Goal: Transaction & Acquisition: Purchase product/service

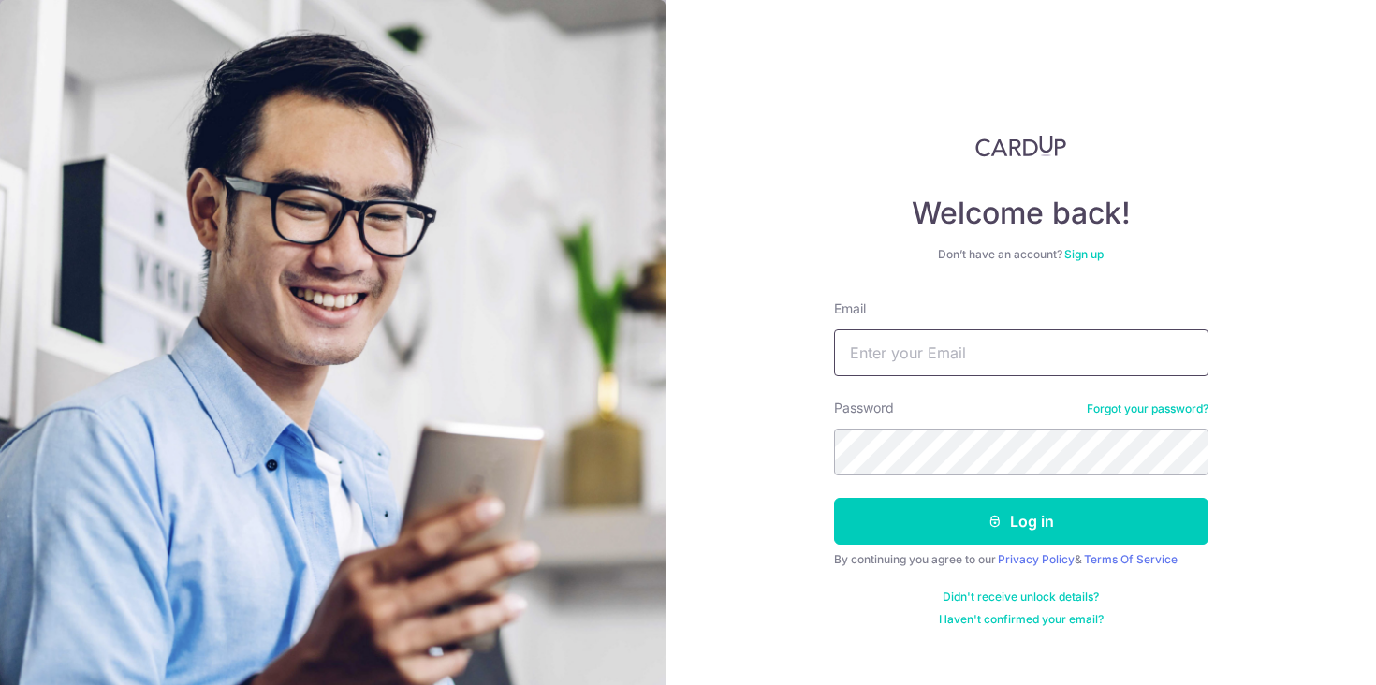
type input "[DOMAIN_NAME][EMAIL_ADDRESS][DOMAIN_NAME]"
click at [1020, 521] on button "Log in" at bounding box center [1021, 521] width 374 height 47
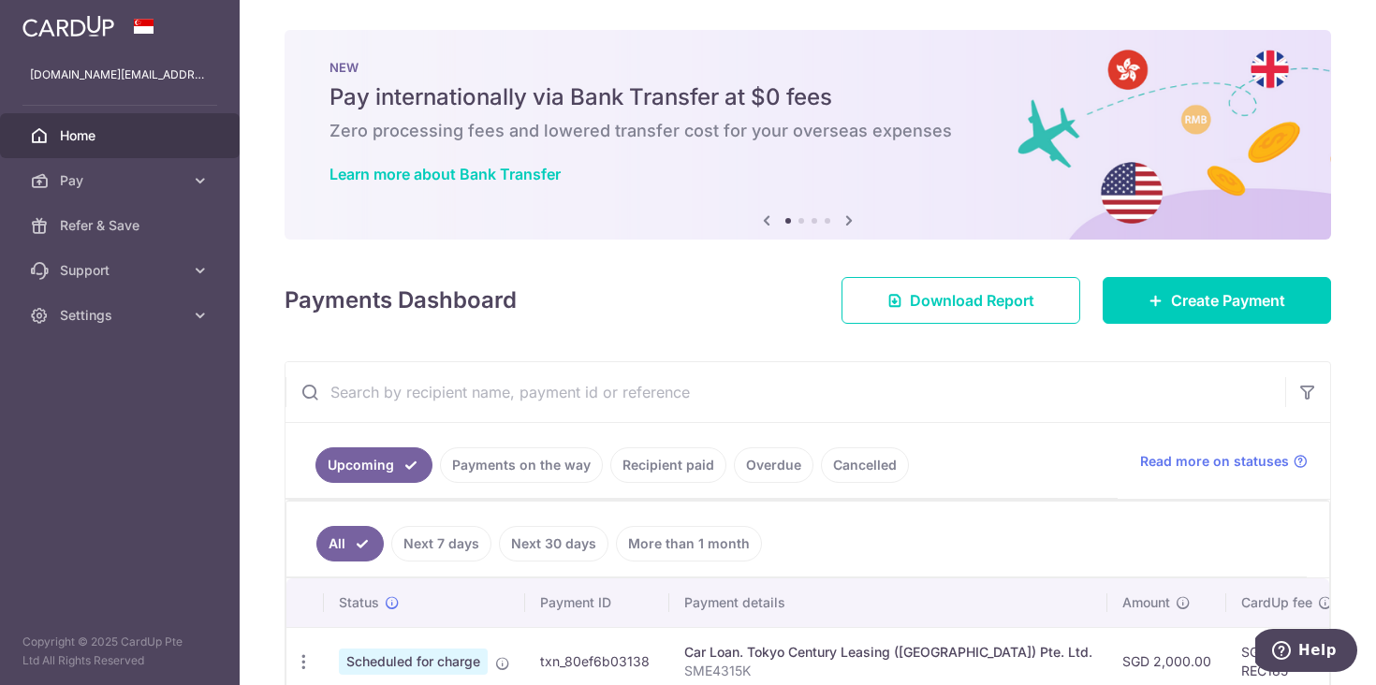
click at [850, 222] on icon at bounding box center [849, 220] width 22 height 23
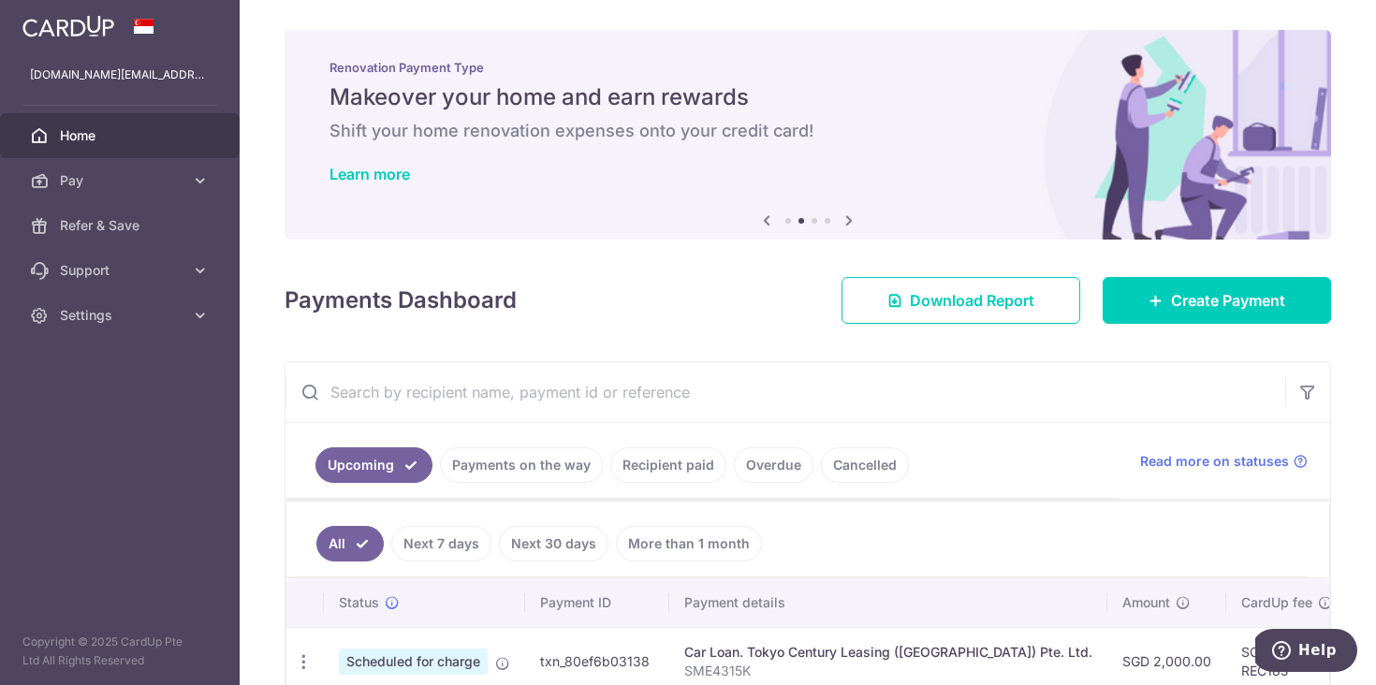
click at [850, 222] on icon at bounding box center [849, 220] width 22 height 23
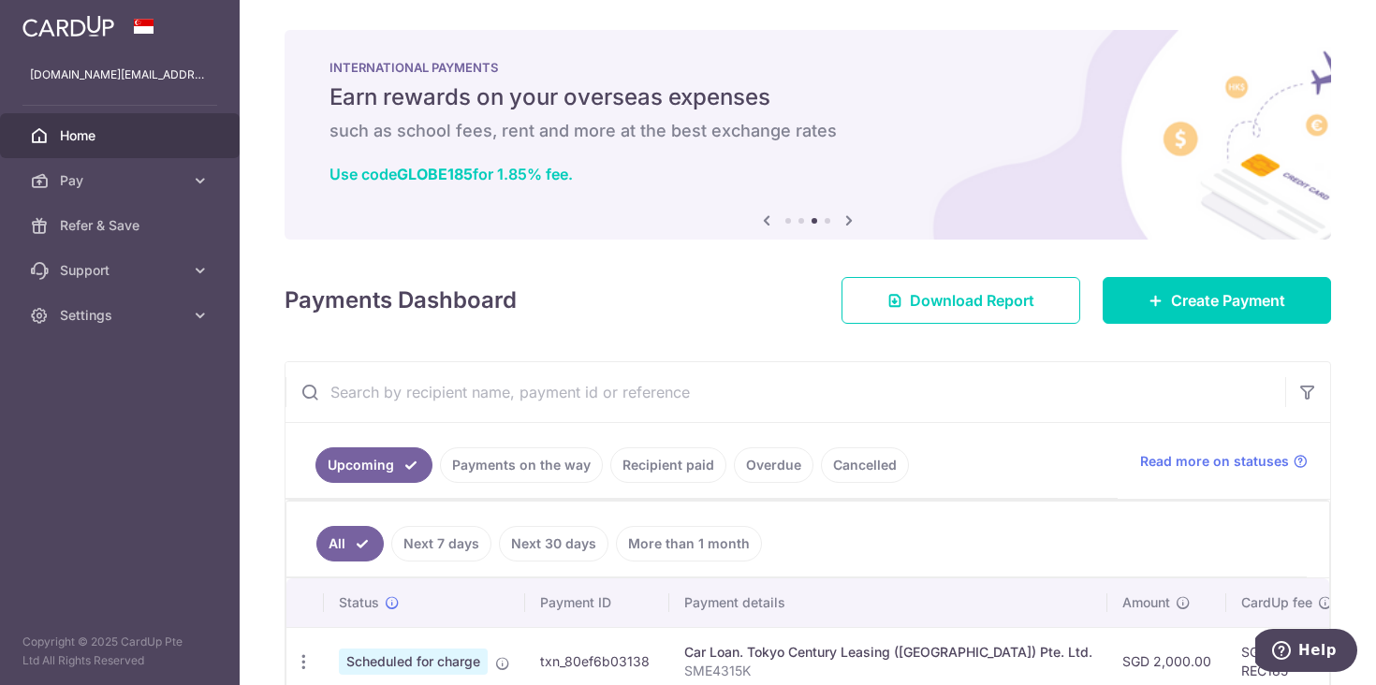
click at [850, 222] on icon at bounding box center [849, 220] width 22 height 23
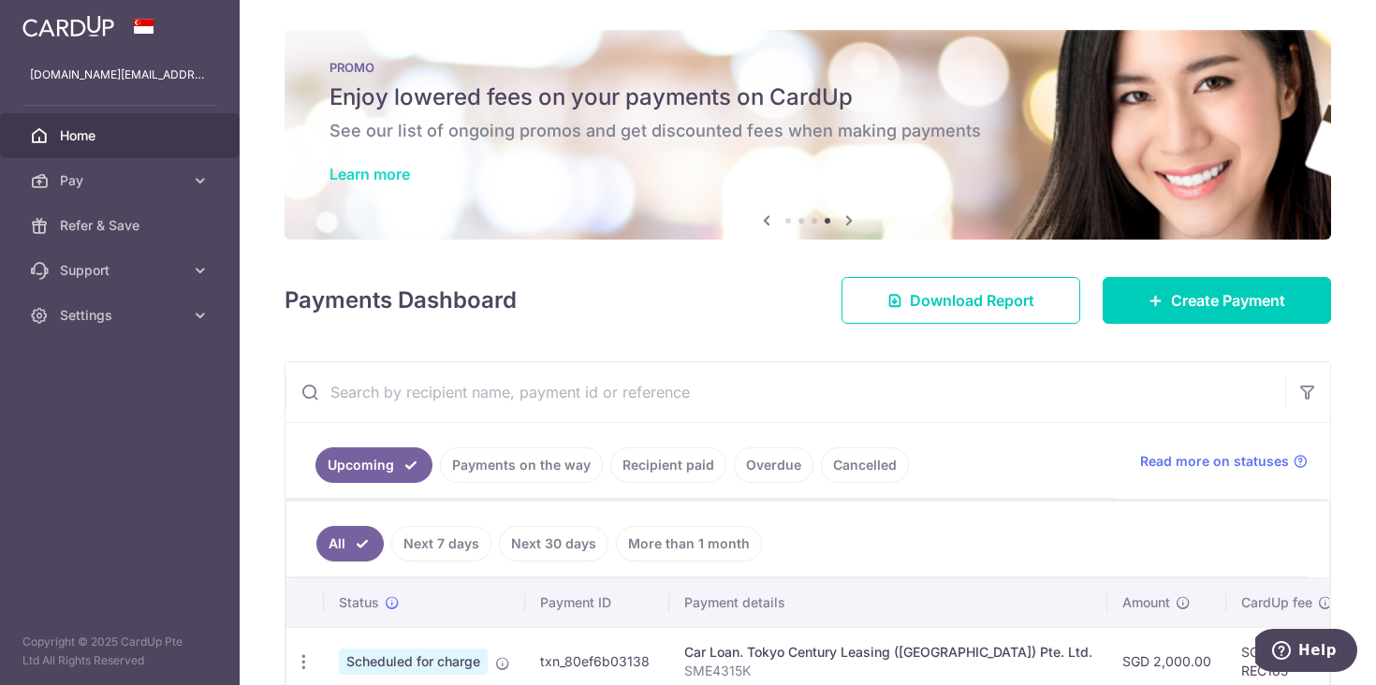
click at [391, 176] on link "Learn more" at bounding box center [369, 174] width 80 height 19
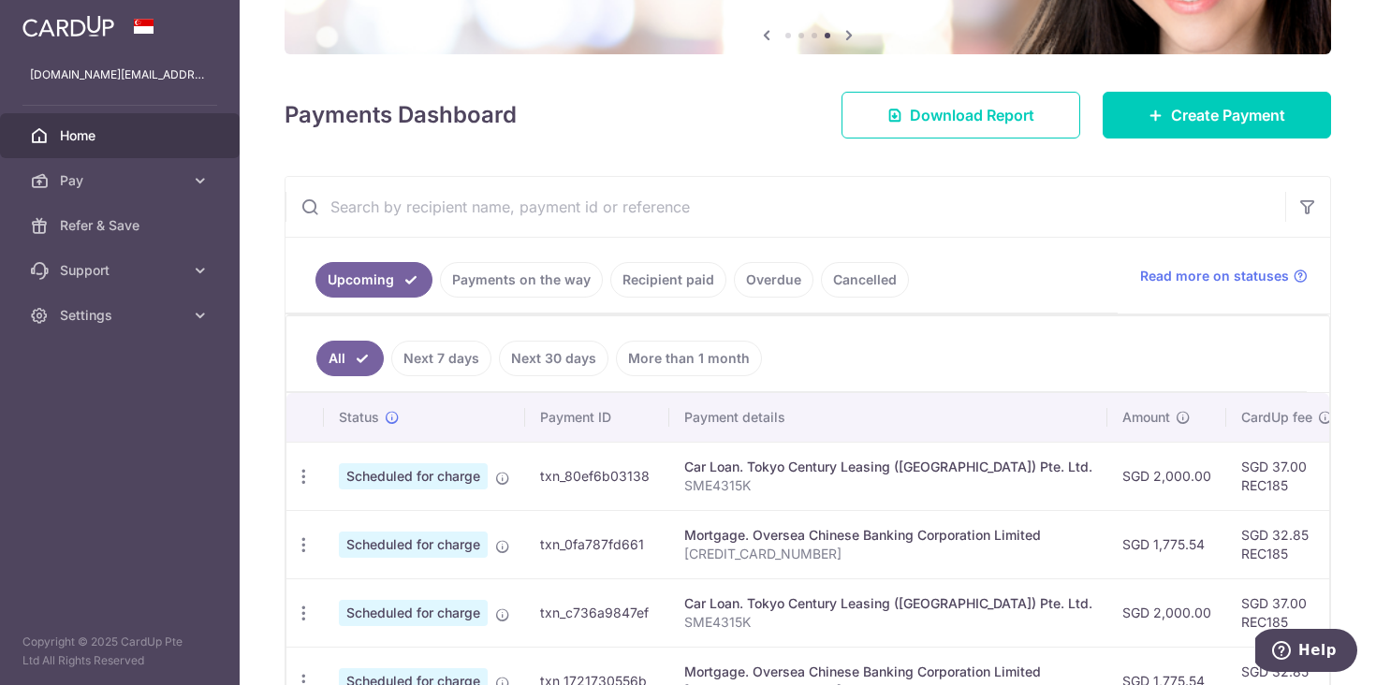
scroll to position [191, 0]
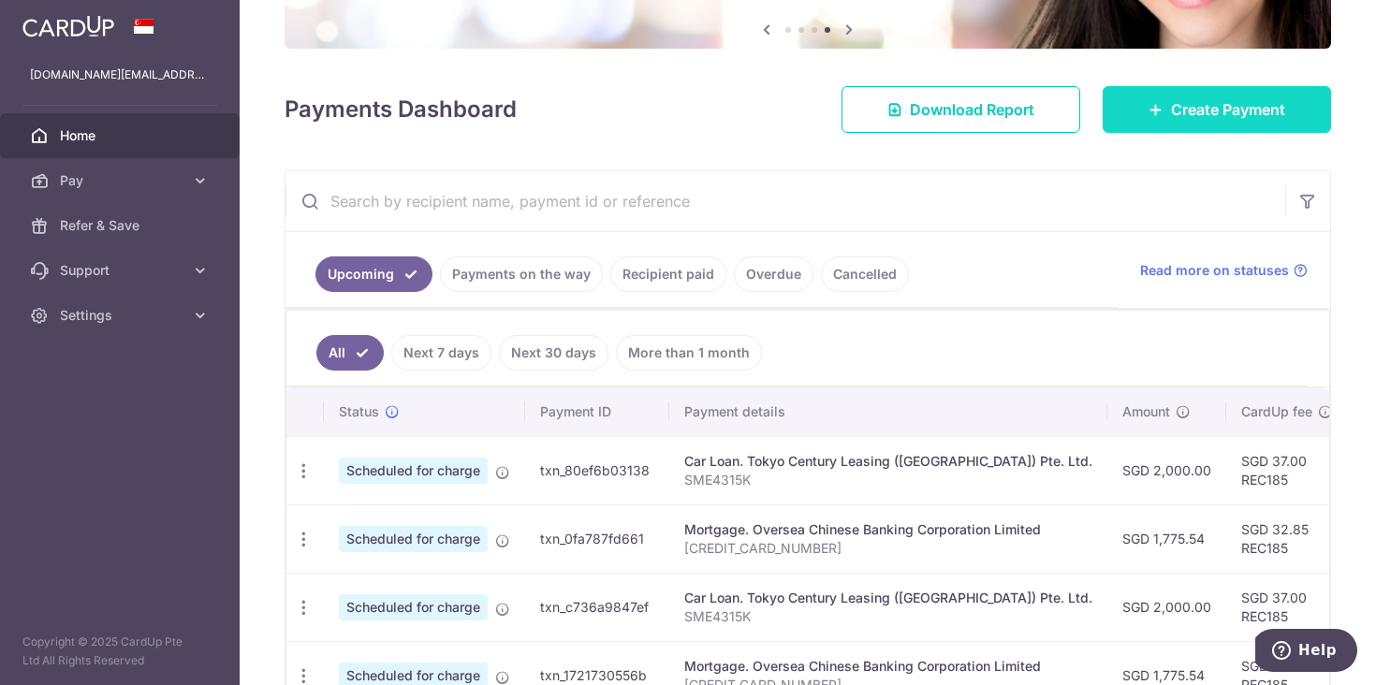
click at [1167, 109] on link "Create Payment" at bounding box center [1216, 109] width 228 height 47
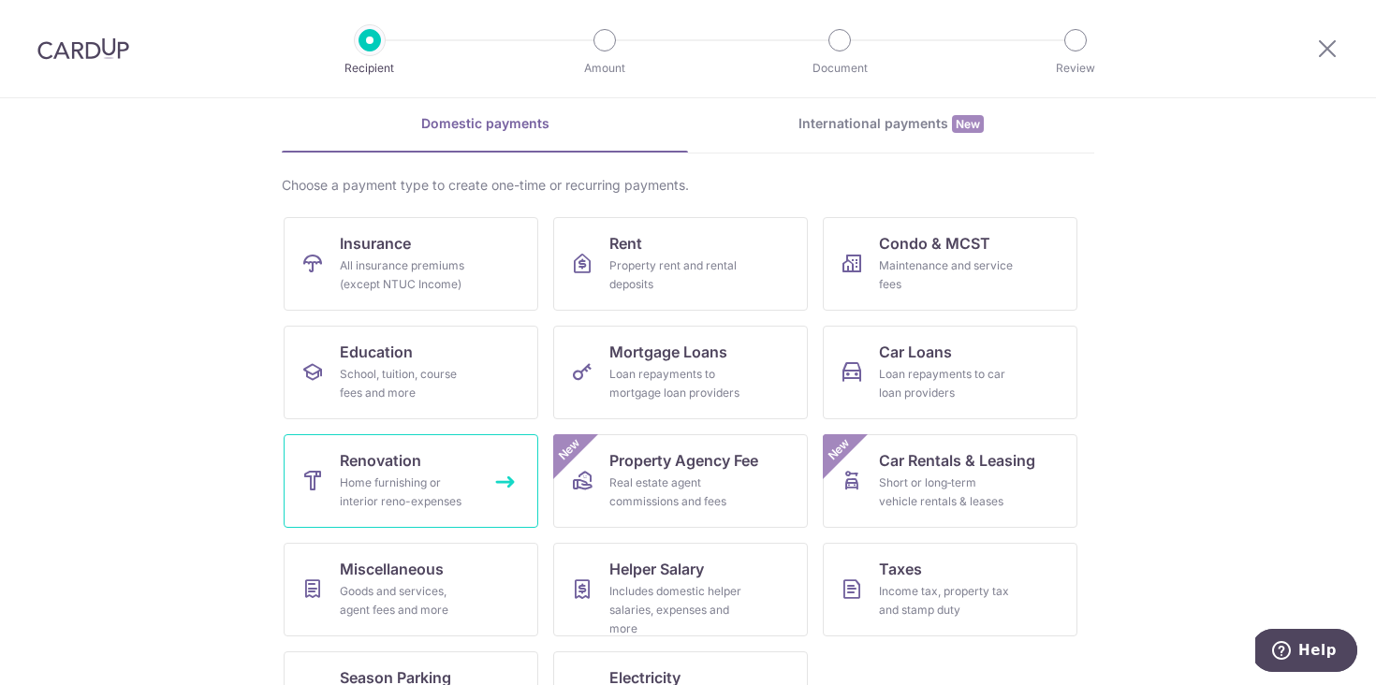
click at [386, 485] on div "Home furnishing or interior reno-expenses" at bounding box center [407, 492] width 135 height 37
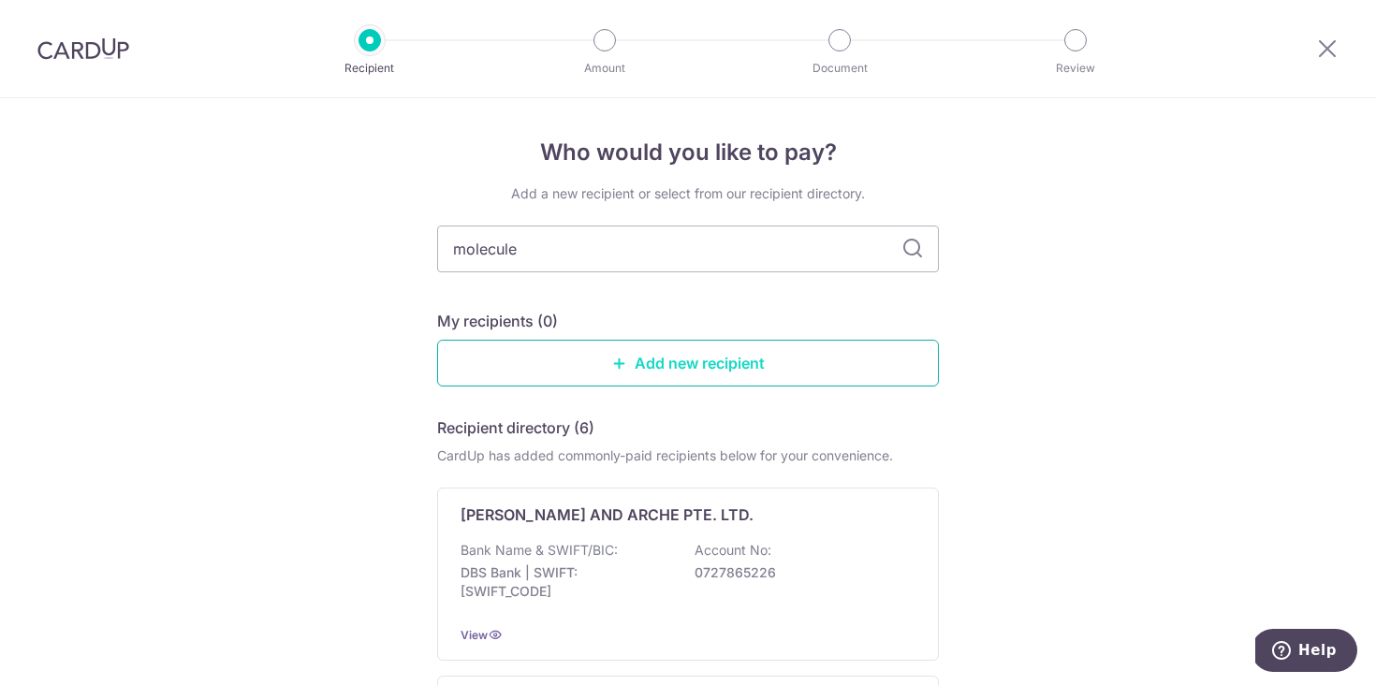
type input "molecule"
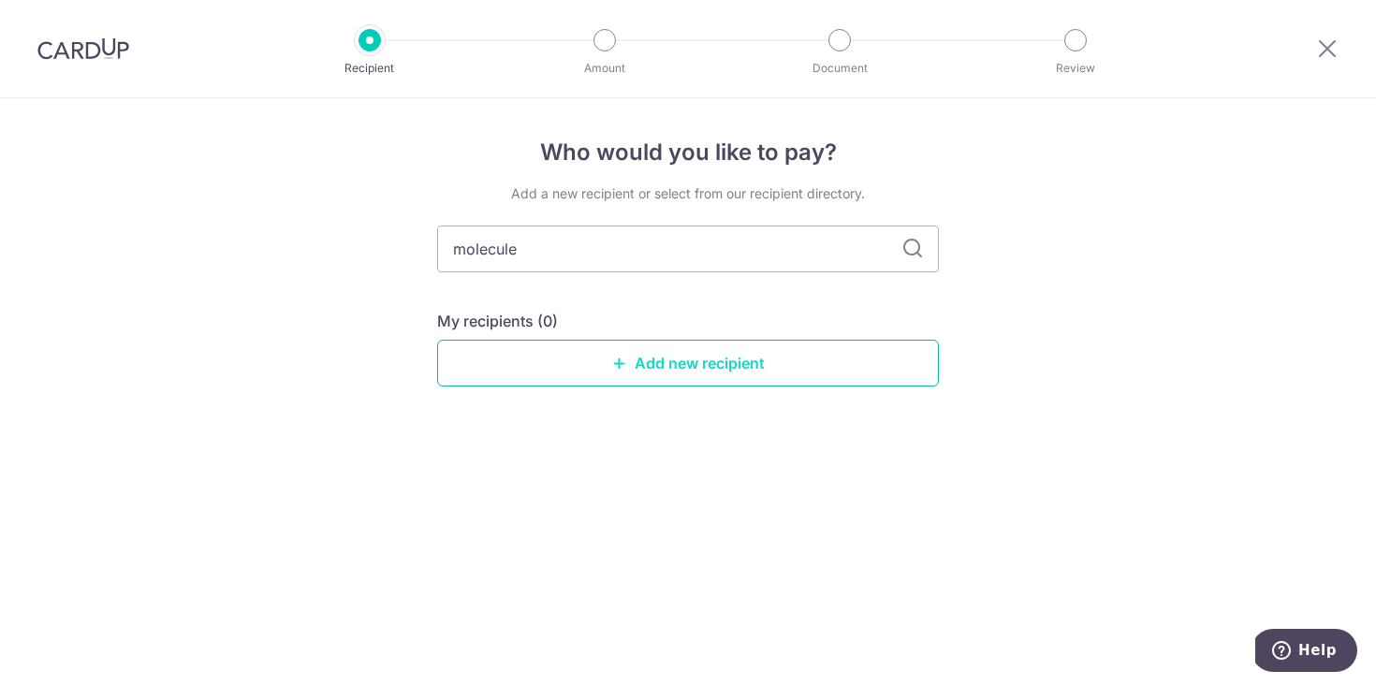
click at [826, 371] on link "Add new recipient" at bounding box center [688, 363] width 502 height 47
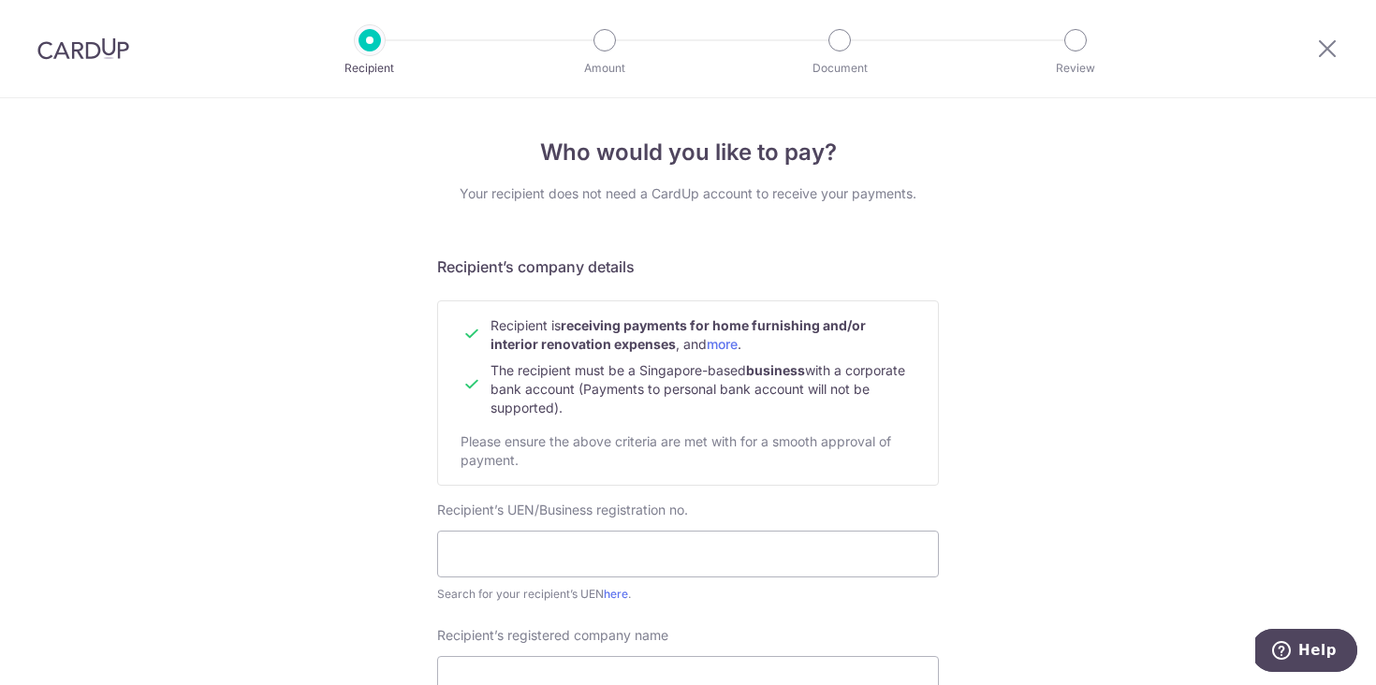
click at [1309, 40] on div at bounding box center [1326, 48] width 97 height 97
click at [1321, 48] on icon at bounding box center [1327, 47] width 22 height 23
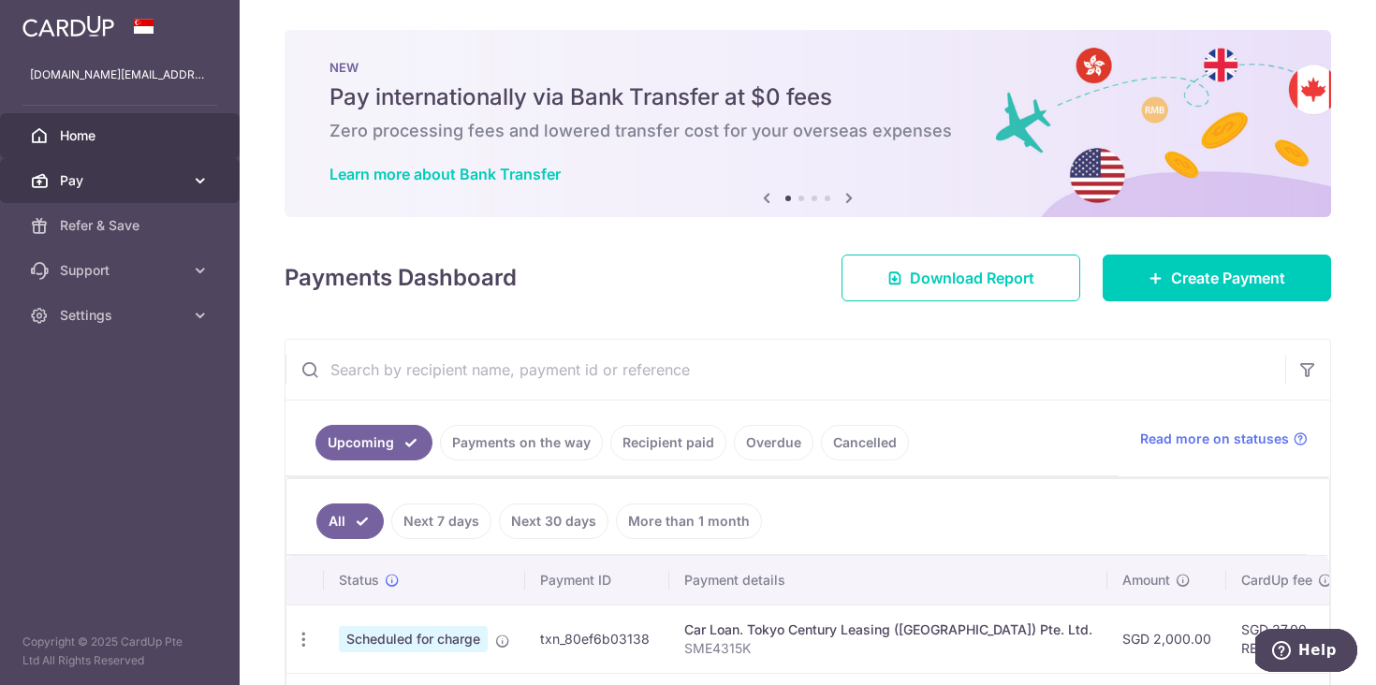
click at [150, 182] on span "Pay" at bounding box center [122, 180] width 124 height 19
